Goal: Information Seeking & Learning: Understand process/instructions

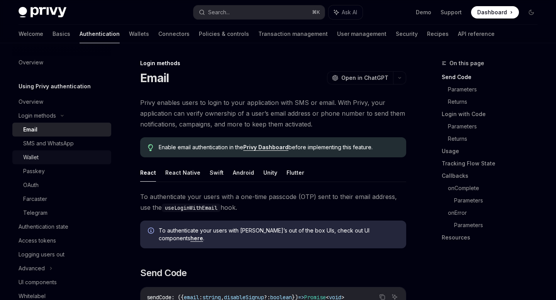
click at [41, 154] on div "Wallet" at bounding box center [64, 157] width 83 height 9
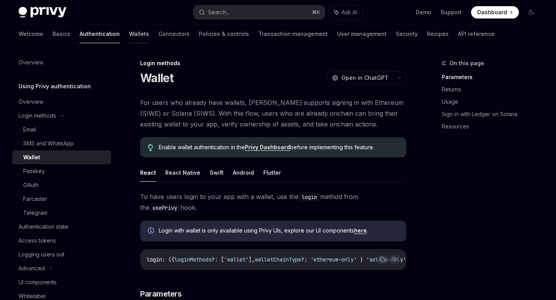
click at [129, 35] on link "Wallets" at bounding box center [139, 34] width 20 height 19
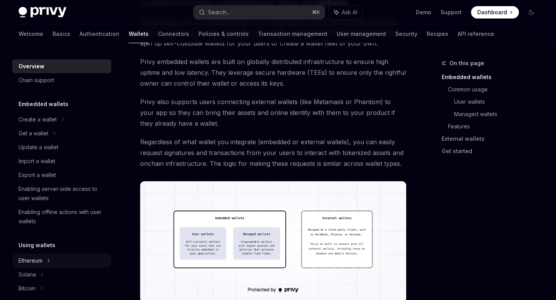
scroll to position [134, 0]
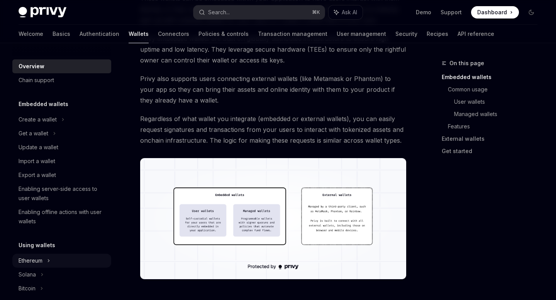
click at [36, 124] on div "Ethereum" at bounding box center [38, 119] width 38 height 9
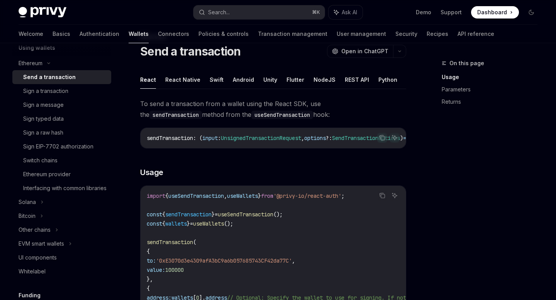
scroll to position [244, 0]
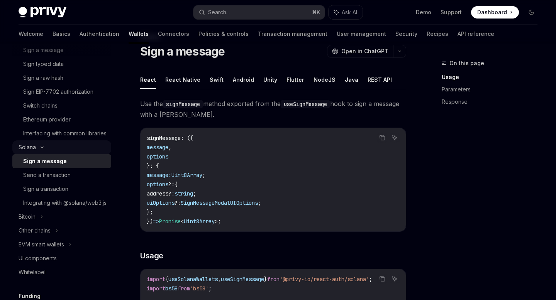
scroll to position [259, 0]
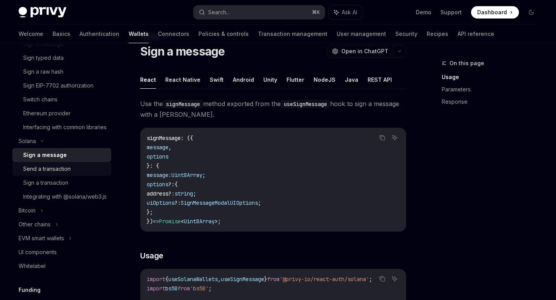
click at [38, 174] on div "Send a transaction" at bounding box center [47, 169] width 48 height 9
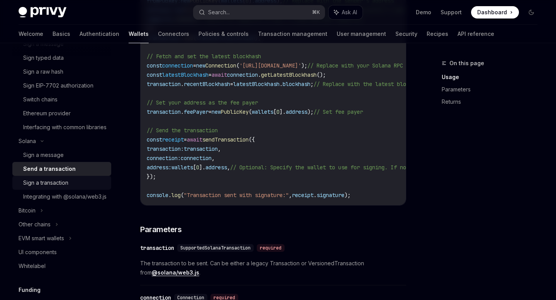
click at [65, 188] on div "Sign a transaction" at bounding box center [45, 182] width 45 height 9
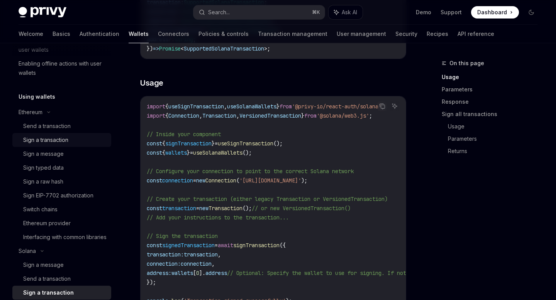
scroll to position [150, 0]
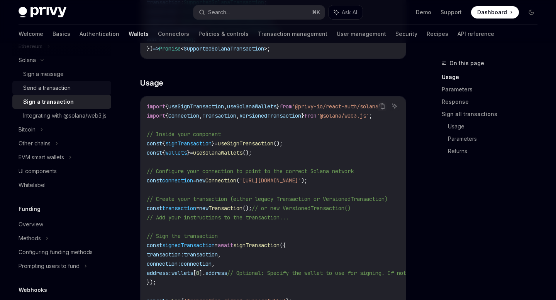
scroll to position [219, 0]
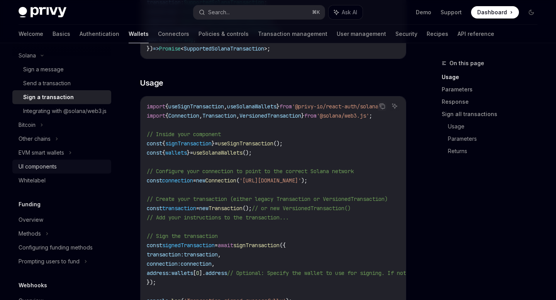
click at [44, 171] on div "UI components" at bounding box center [38, 166] width 38 height 9
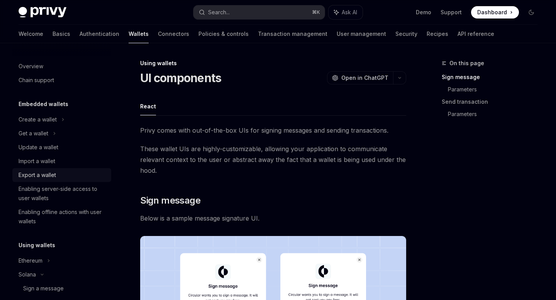
click at [48, 171] on div "Export a wallet" at bounding box center [37, 175] width 37 height 9
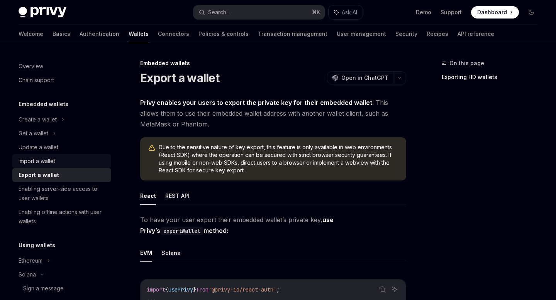
click at [53, 158] on div "Import a wallet" at bounding box center [37, 161] width 37 height 9
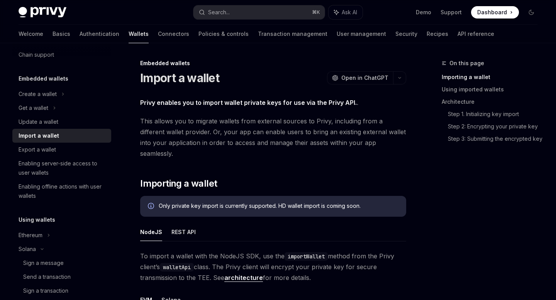
scroll to position [26, 0]
click at [56, 106] on div "Get a wallet" at bounding box center [61, 108] width 99 height 14
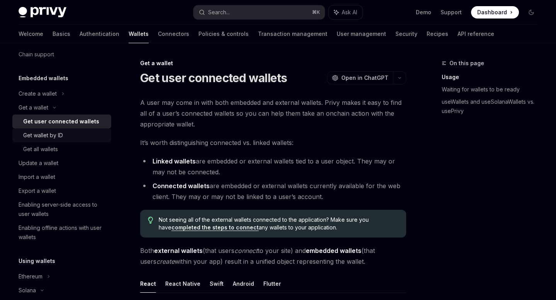
click at [52, 134] on div "Get wallet by ID" at bounding box center [43, 135] width 40 height 9
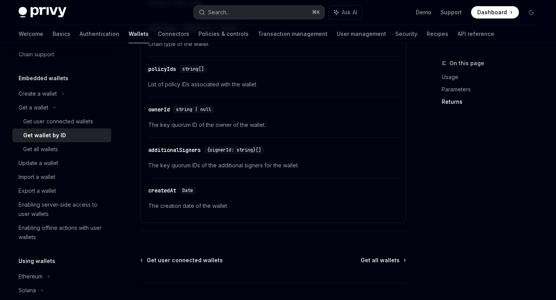
scroll to position [525, 0]
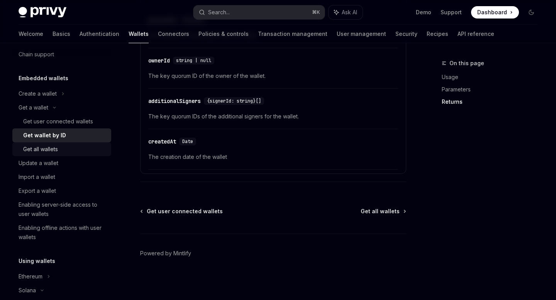
click at [60, 150] on div "Get all wallets" at bounding box center [64, 149] width 83 height 9
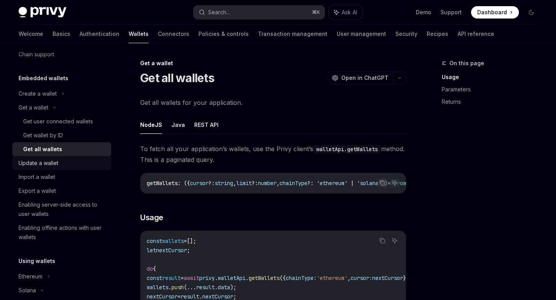
click at [53, 159] on div "Update a wallet" at bounding box center [39, 163] width 40 height 9
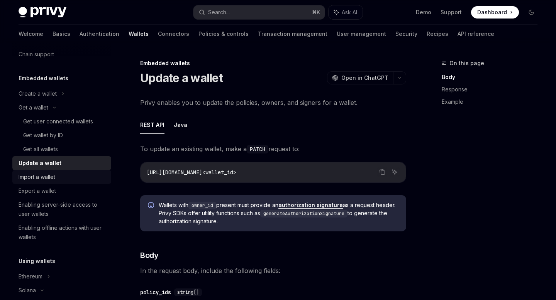
click at [46, 175] on div "Import a wallet" at bounding box center [37, 177] width 37 height 9
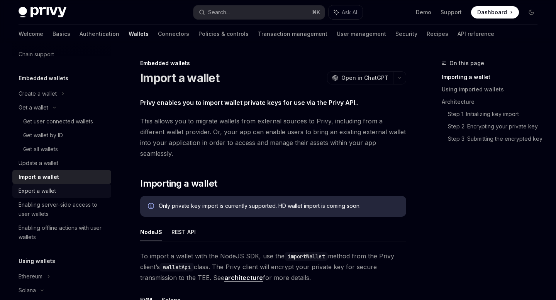
click at [43, 187] on div "Export a wallet" at bounding box center [37, 191] width 37 height 9
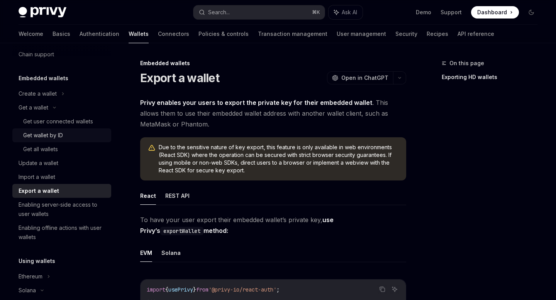
click at [57, 137] on div "Get wallet by ID" at bounding box center [43, 135] width 40 height 9
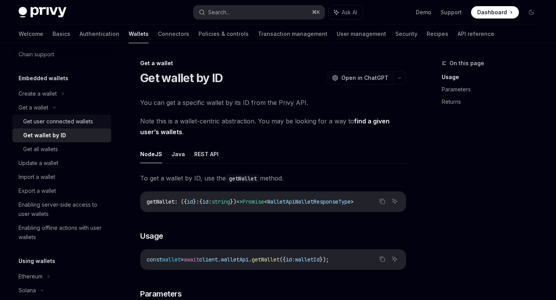
click at [70, 122] on div "Get user connected wallets" at bounding box center [58, 121] width 70 height 9
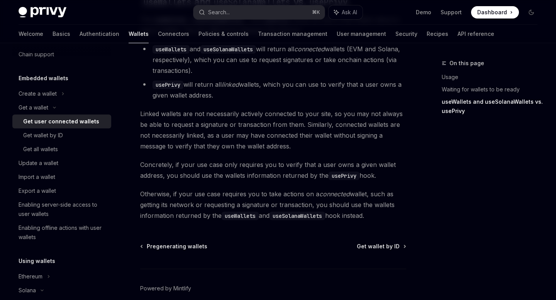
scroll to position [754, 0]
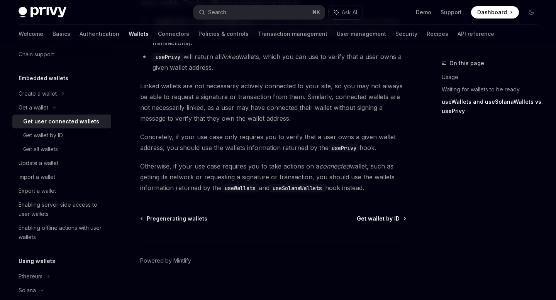
click at [367, 215] on span "Get wallet by ID" at bounding box center [378, 219] width 43 height 8
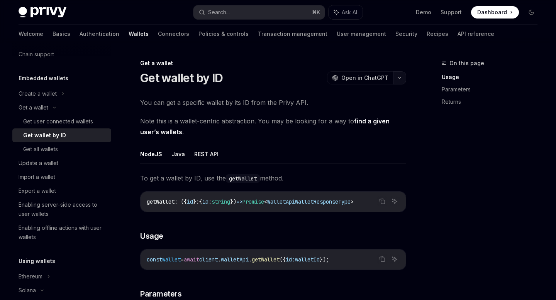
click at [401, 74] on button "button" at bounding box center [399, 77] width 13 height 13
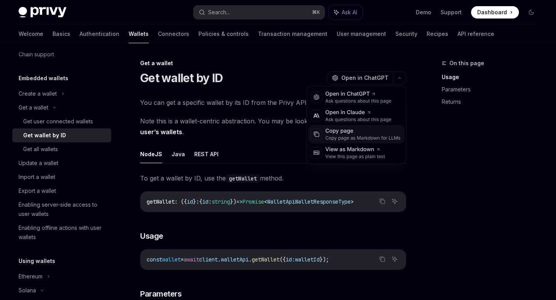
click at [354, 131] on div "Copy page" at bounding box center [363, 131] width 75 height 8
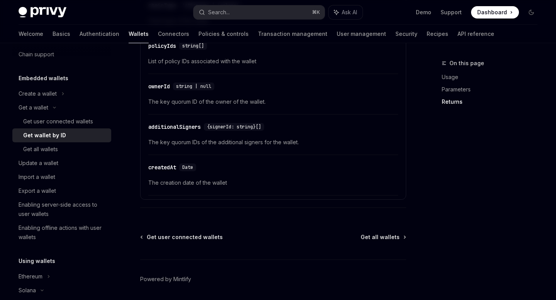
scroll to position [501, 0]
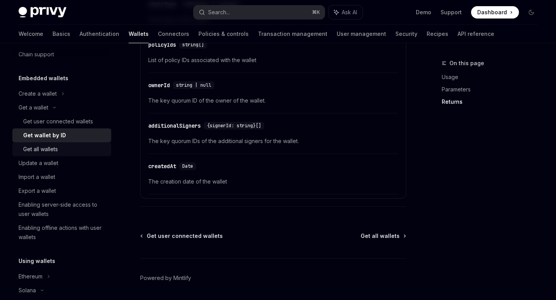
click at [68, 149] on div "Get all wallets" at bounding box center [64, 149] width 83 height 9
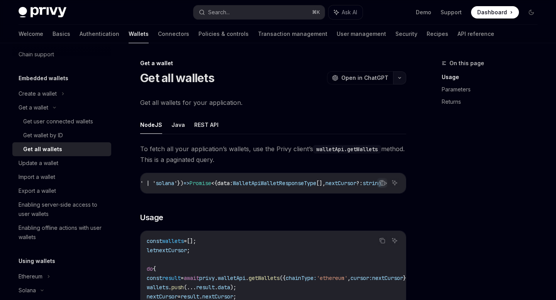
click at [400, 78] on icon "button" at bounding box center [399, 77] width 9 height 3
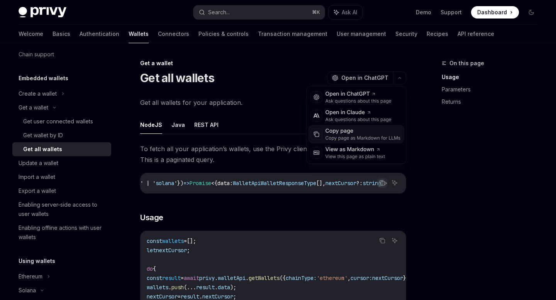
click at [358, 133] on div "Copy page" at bounding box center [363, 131] width 75 height 8
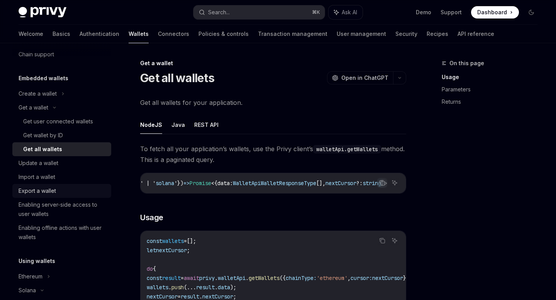
click at [44, 190] on div "Export a wallet" at bounding box center [37, 191] width 37 height 9
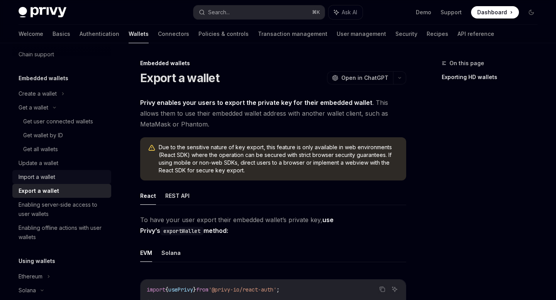
click at [48, 179] on div "Import a wallet" at bounding box center [37, 177] width 37 height 9
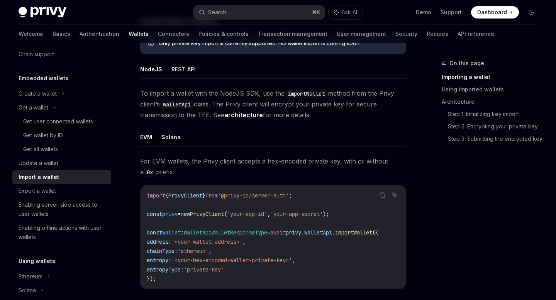
scroll to position [175, 0]
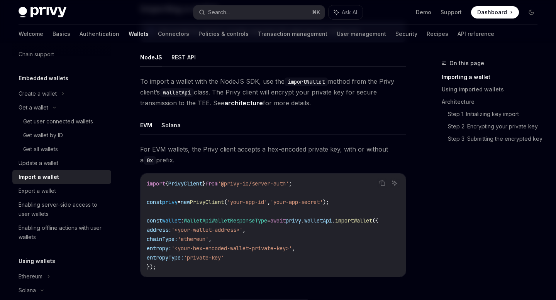
click at [170, 116] on button "Solana" at bounding box center [170, 125] width 19 height 18
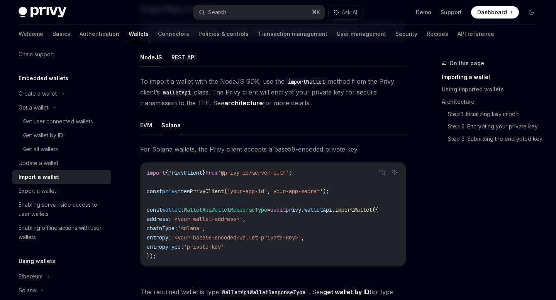
click at [153, 118] on ul "EVM Solana" at bounding box center [273, 125] width 266 height 19
click at [149, 119] on button "EVM" at bounding box center [146, 125] width 12 height 18
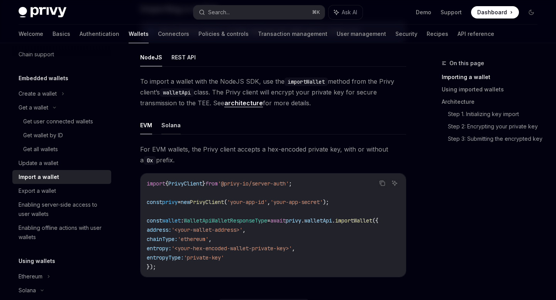
click at [163, 119] on button "Solana" at bounding box center [170, 125] width 19 height 18
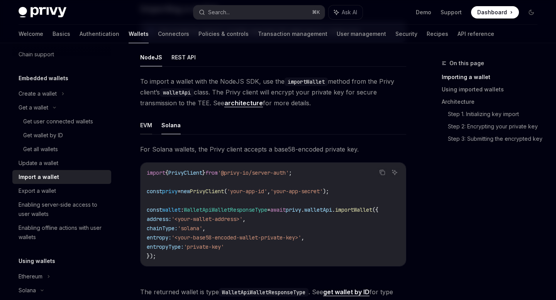
click at [150, 120] on button "EVM" at bounding box center [146, 125] width 12 height 18
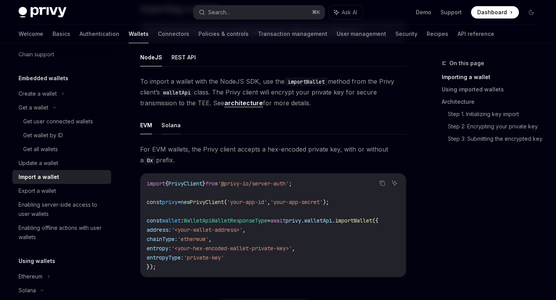
click at [171, 118] on button "Solana" at bounding box center [170, 125] width 19 height 18
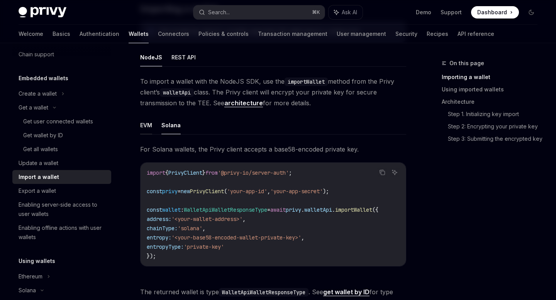
click at [148, 117] on button "EVM" at bounding box center [146, 125] width 12 height 18
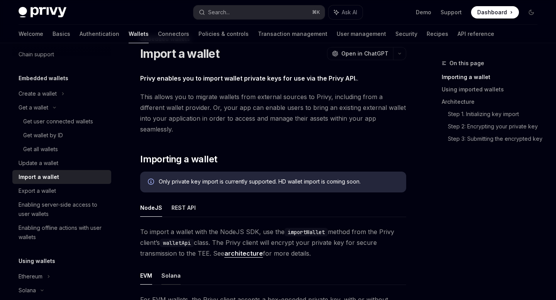
scroll to position [23, 0]
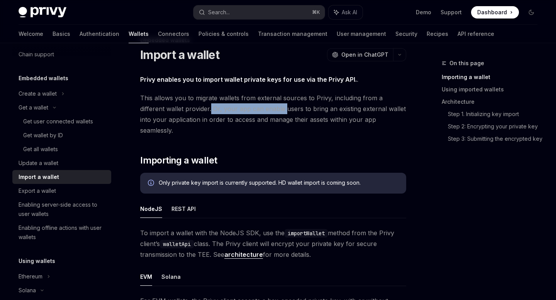
drag, startPoint x: 184, startPoint y: 110, endPoint x: 258, endPoint y: 111, distance: 73.8
click at [258, 111] on span "This allows you to migrate wallets from external sources to Privy, including fr…" at bounding box center [273, 114] width 266 height 43
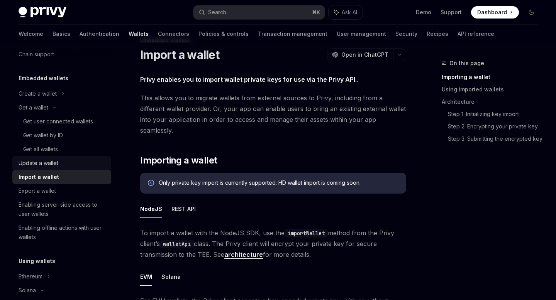
click at [66, 161] on div "Update a wallet" at bounding box center [63, 163] width 88 height 9
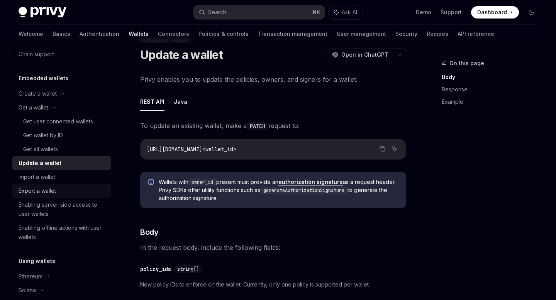
click at [48, 191] on div "Export a wallet" at bounding box center [37, 191] width 37 height 9
type textarea "*"
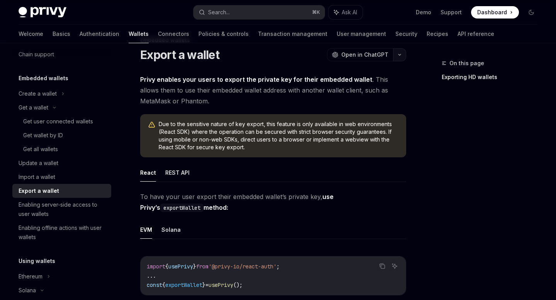
click at [399, 53] on button "button" at bounding box center [399, 54] width 13 height 13
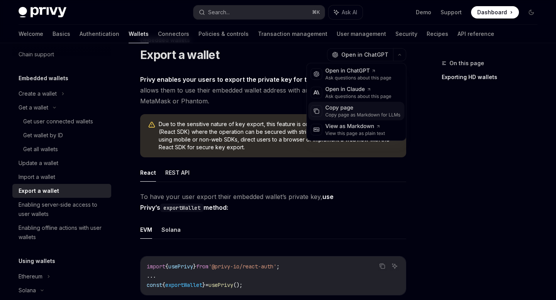
click at [357, 105] on div "Copy page" at bounding box center [363, 108] width 75 height 8
